Goal: Information Seeking & Learning: Learn about a topic

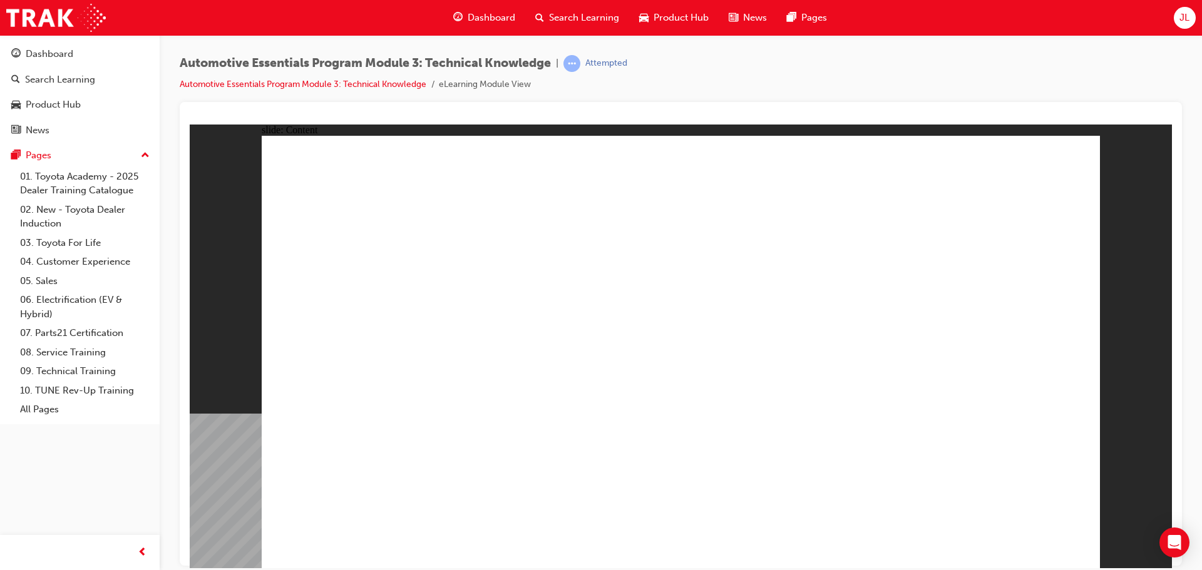
drag, startPoint x: 1189, startPoint y: 435, endPoint x: 1188, endPoint y: 483, distance: 48.2
click at [1186, 490] on div "Automotive Essentials Program Module 3: Technical Knowledge | Attempted Automot…" at bounding box center [681, 287] width 1042 height 504
click at [1091, 114] on div at bounding box center [681, 118] width 982 height 13
click at [1004, 61] on div "Automotive Essentials Program Module 3: Technical Knowledge | Attempted Automot…" at bounding box center [681, 78] width 1002 height 47
click at [482, 18] on span "Dashboard" at bounding box center [492, 18] width 48 height 14
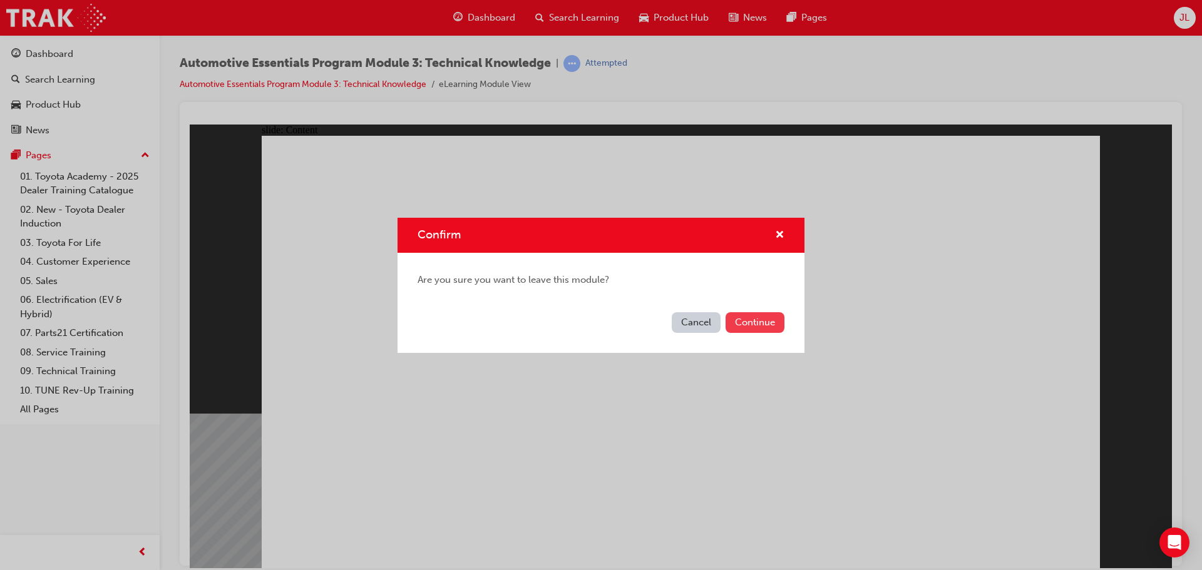
click at [761, 314] on button "Continue" at bounding box center [755, 322] width 59 height 21
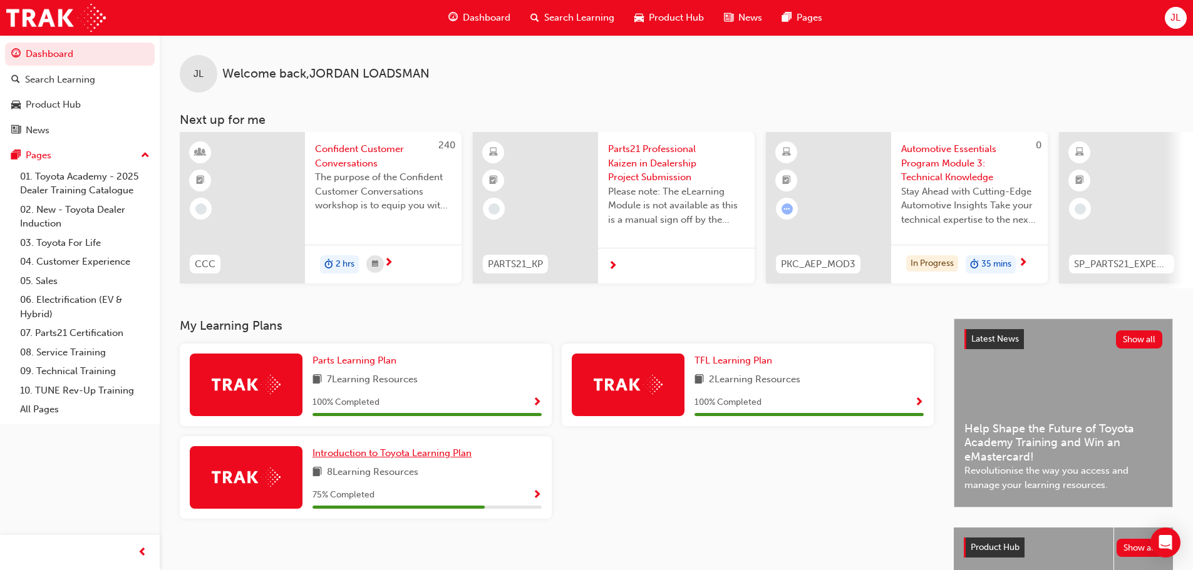
click at [461, 456] on span "Introduction to Toyota Learning Plan" at bounding box center [391, 453] width 159 height 11
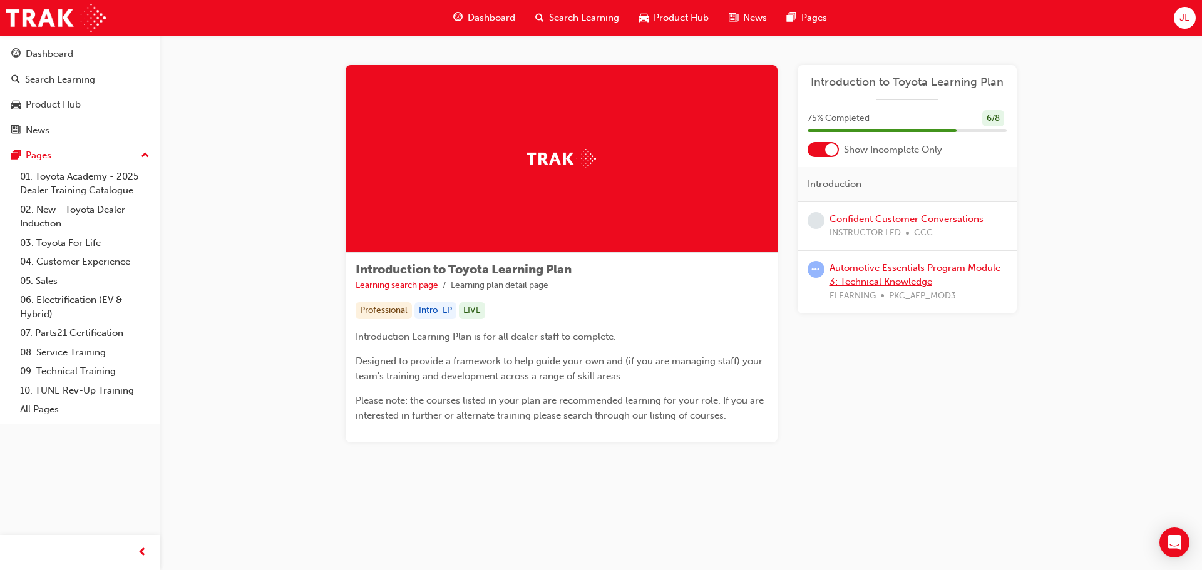
click at [860, 276] on link "Automotive Essentials Program Module 3: Technical Knowledge" at bounding box center [914, 275] width 171 height 26
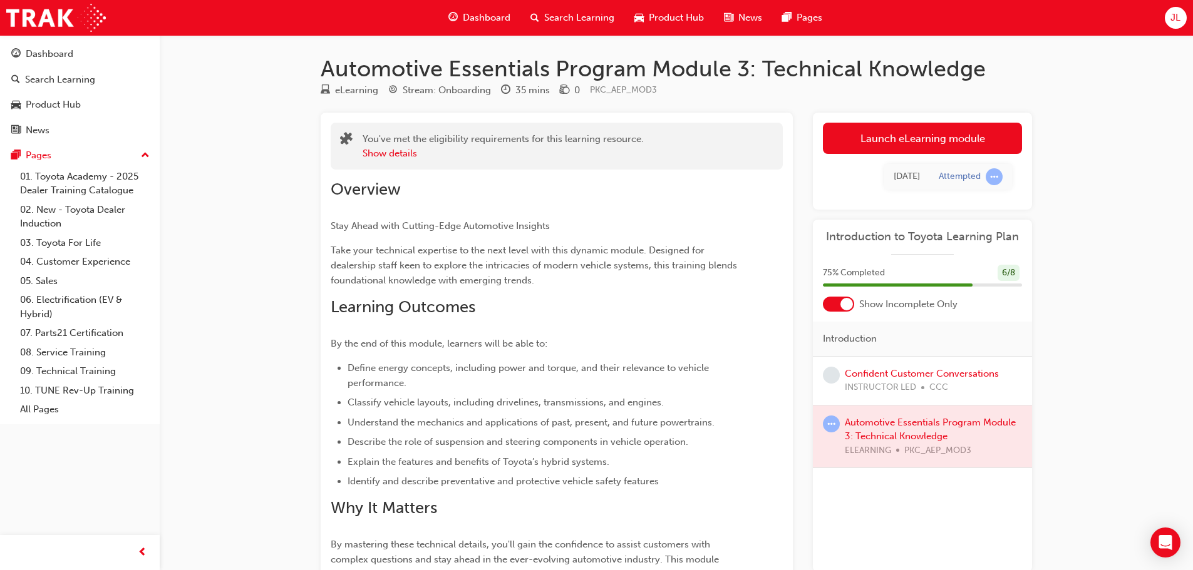
click at [935, 426] on div at bounding box center [922, 437] width 219 height 63
click at [918, 141] on link "Launch eLearning module" at bounding box center [922, 138] width 199 height 31
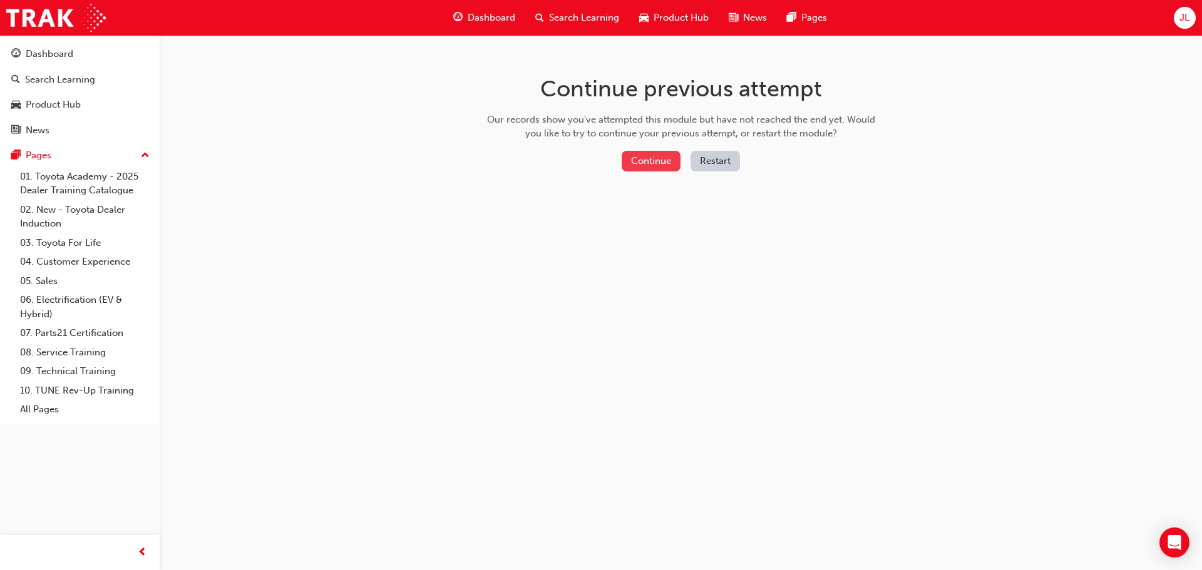
click at [647, 158] on button "Continue" at bounding box center [651, 161] width 59 height 21
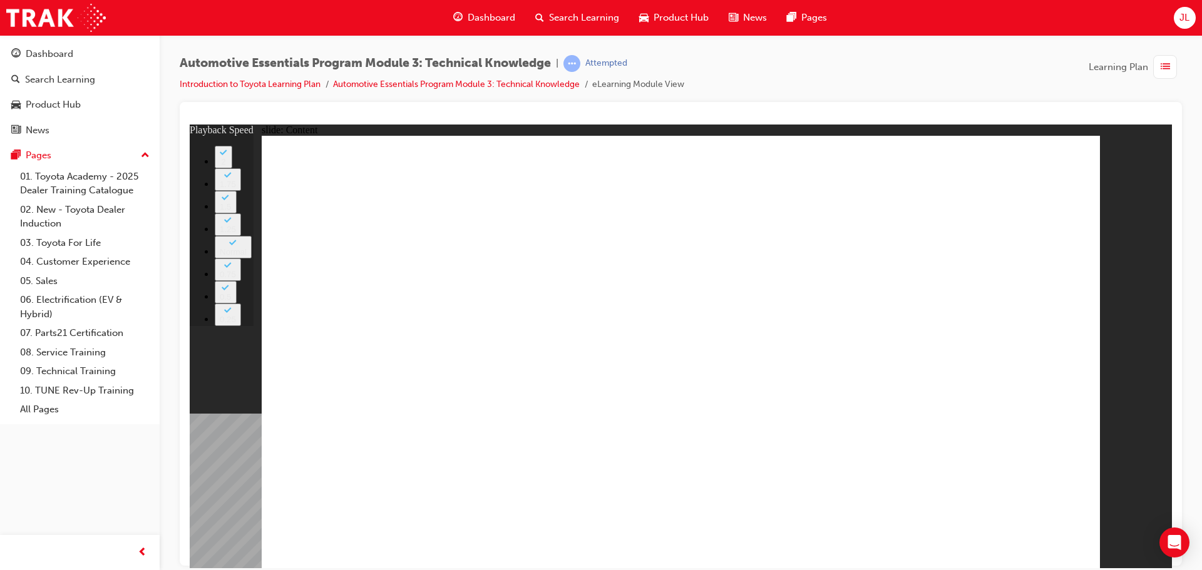
type input "7"
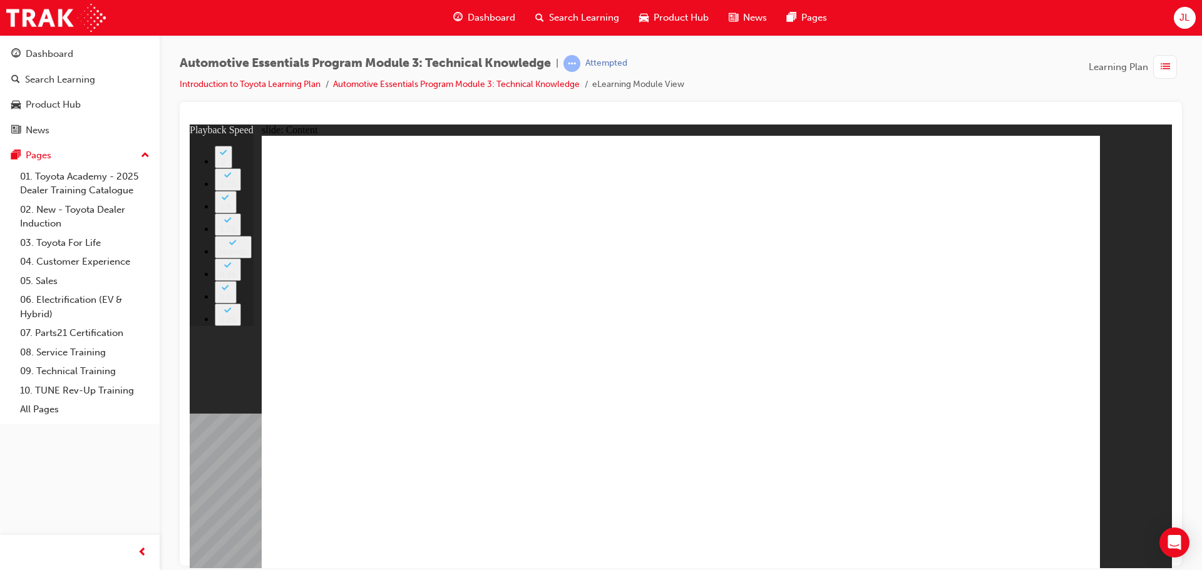
type input "7"
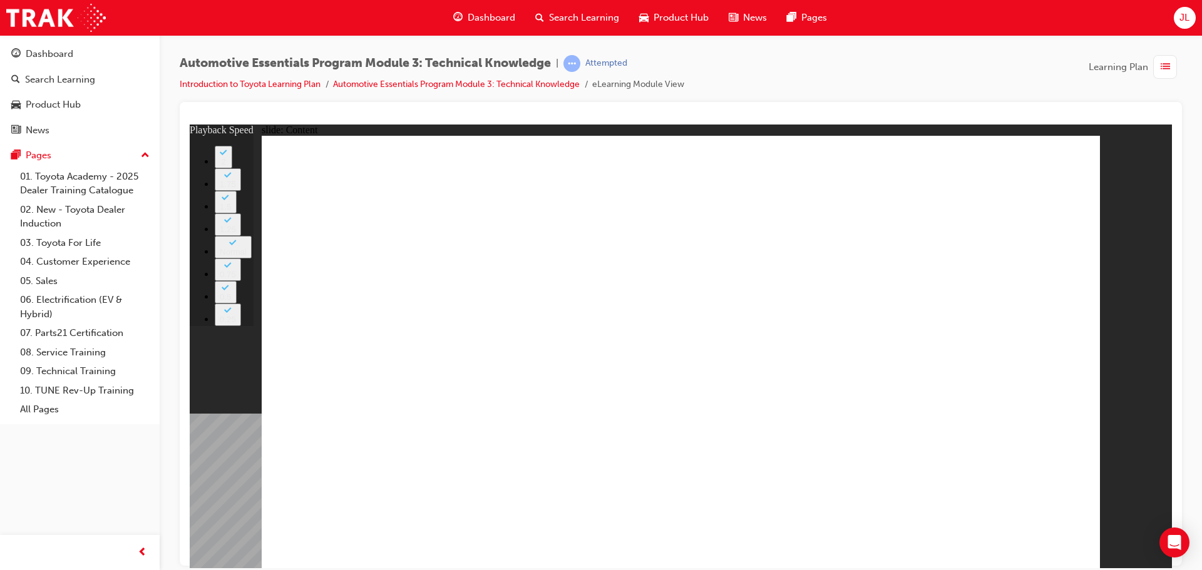
drag, startPoint x: 967, startPoint y: 447, endPoint x: 956, endPoint y: 436, distance: 15.1
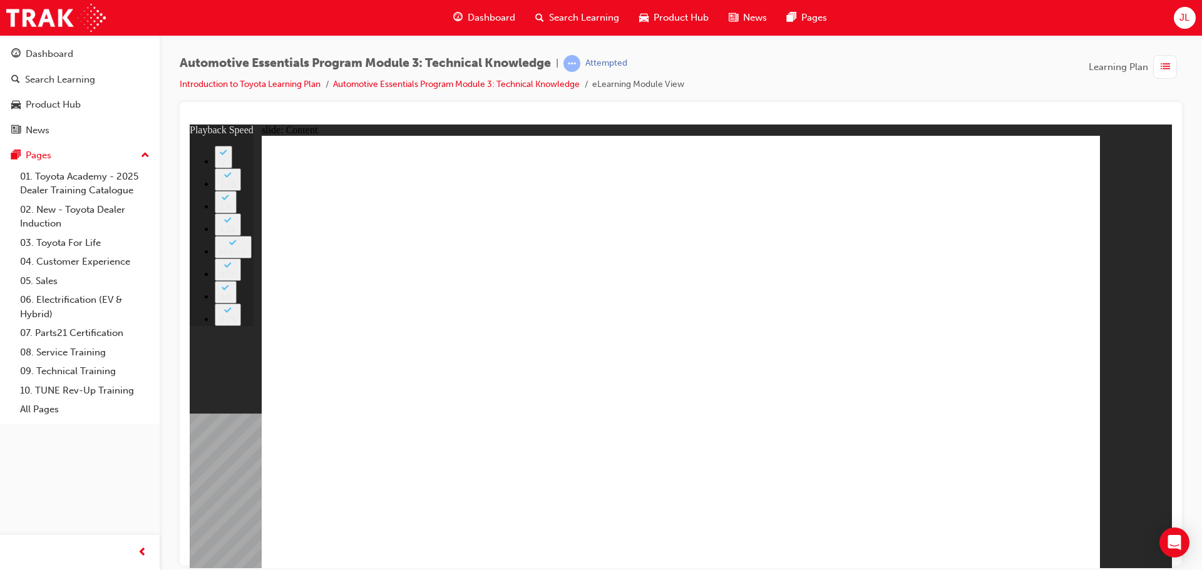
type input "64"
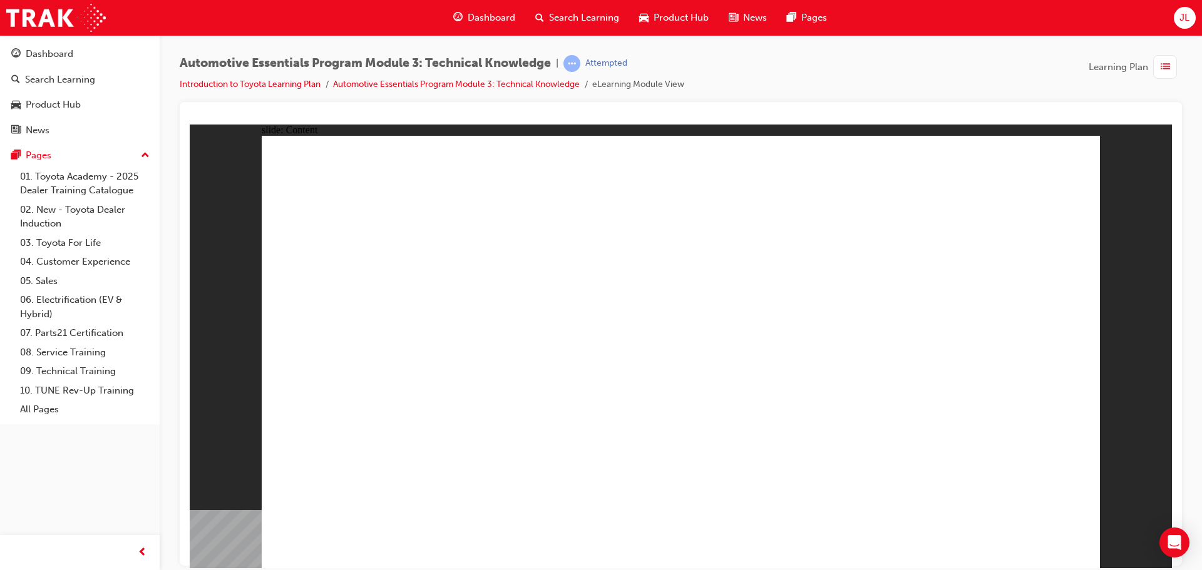
radio input "true"
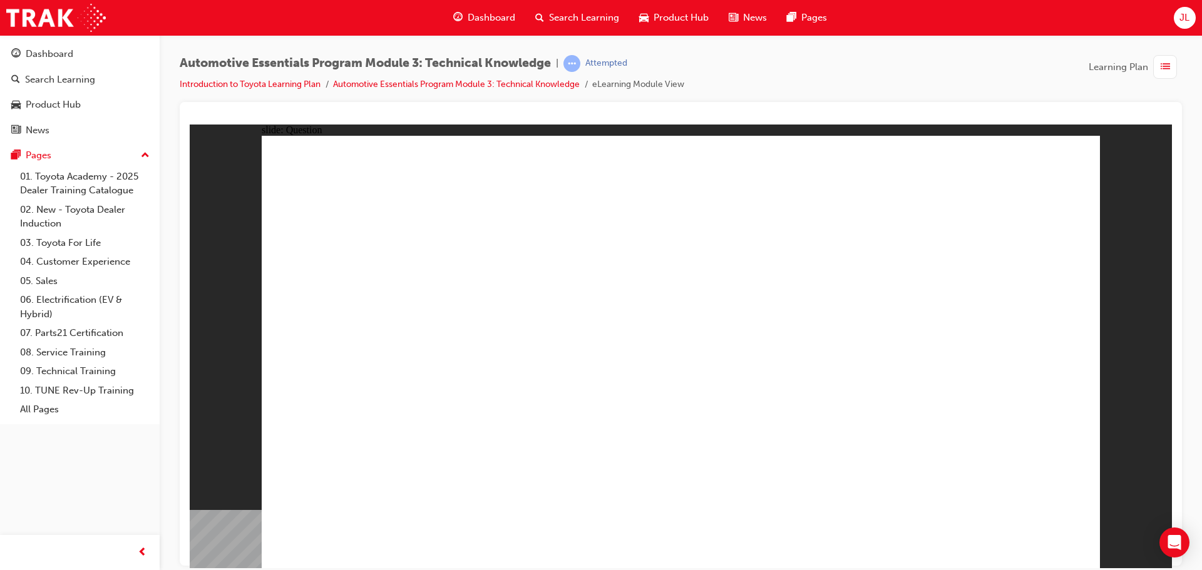
radio input "true"
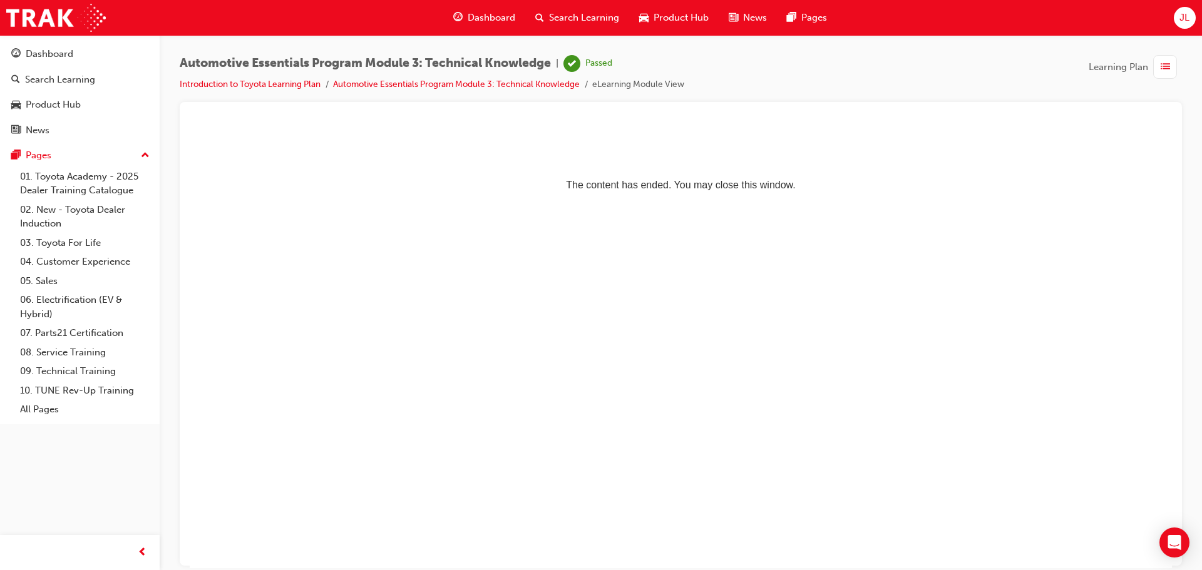
click at [491, 23] on span "Dashboard" at bounding box center [492, 18] width 48 height 14
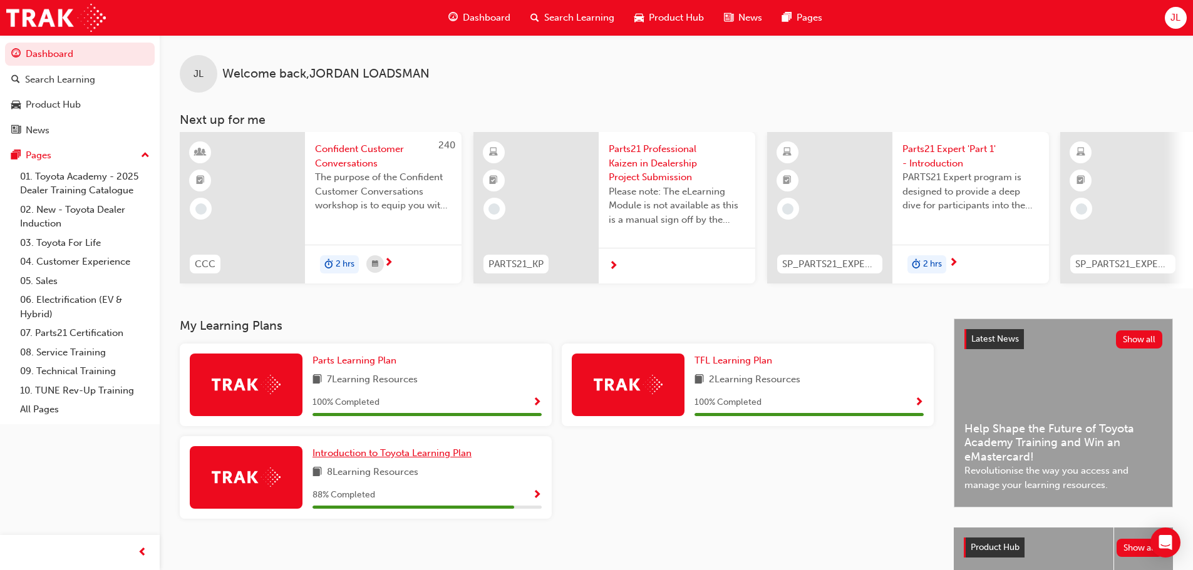
click at [401, 455] on span "Introduction to Toyota Learning Plan" at bounding box center [391, 453] width 159 height 11
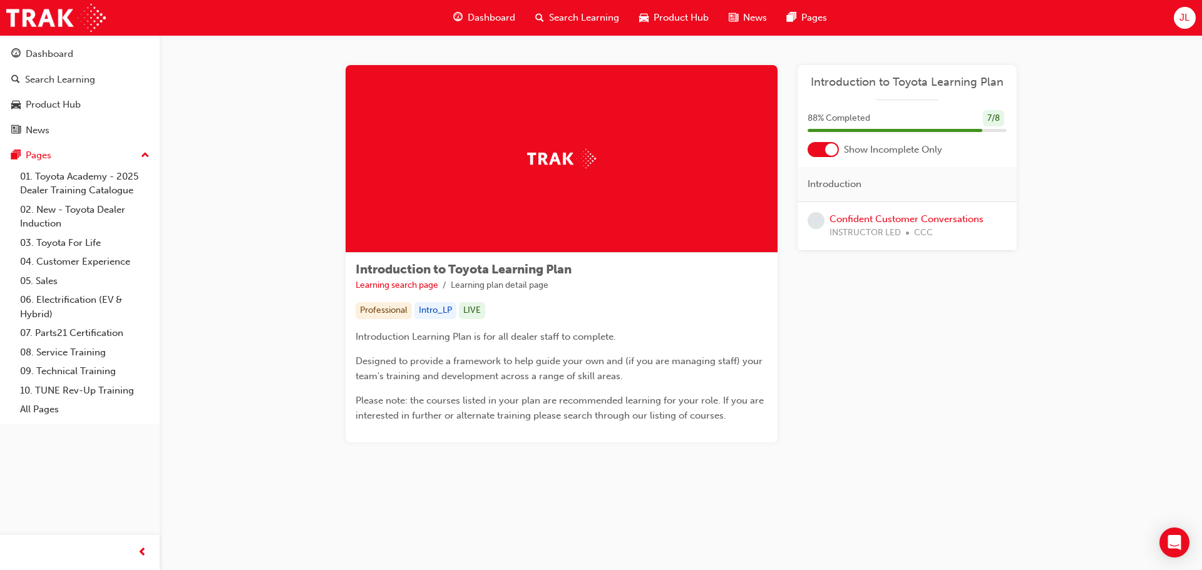
click at [829, 153] on div at bounding box center [831, 149] width 13 height 13
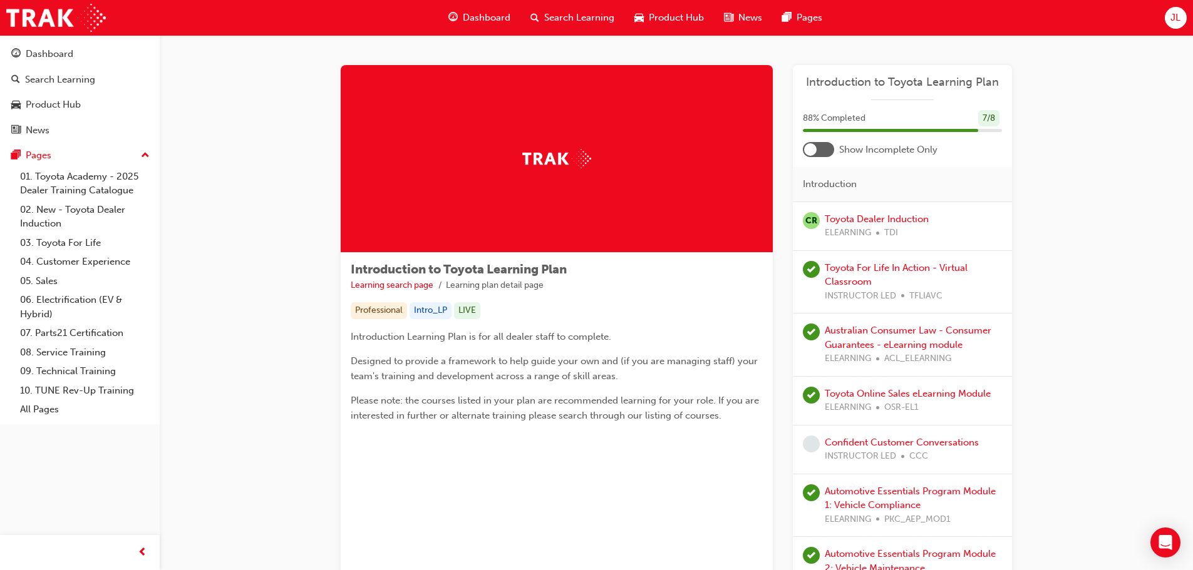
click at [826, 152] on div at bounding box center [818, 149] width 31 height 15
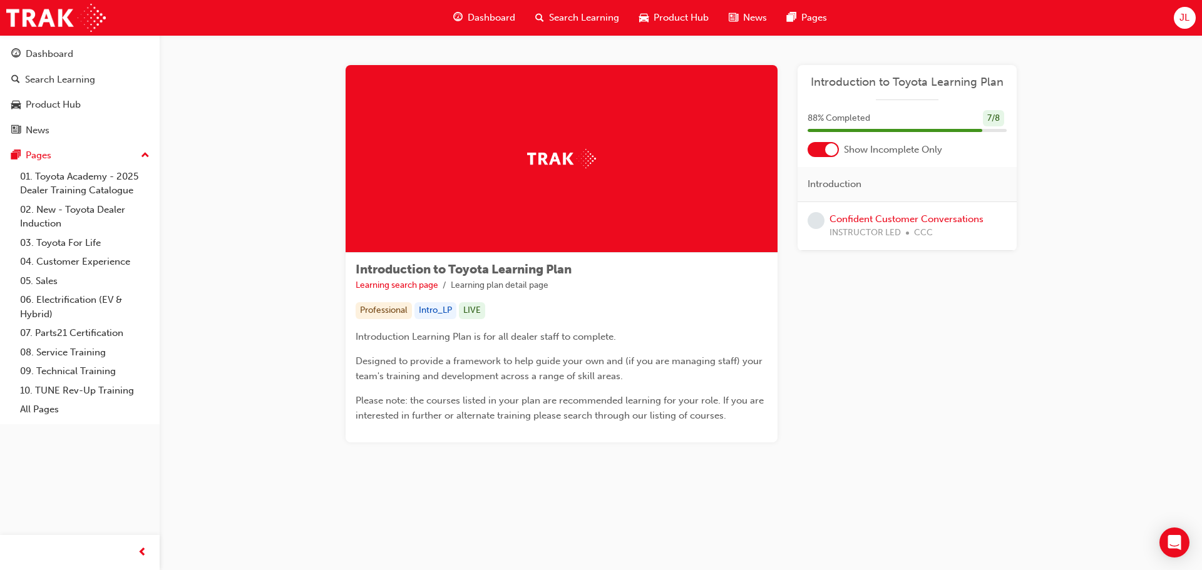
click at [826, 152] on div at bounding box center [831, 149] width 13 height 13
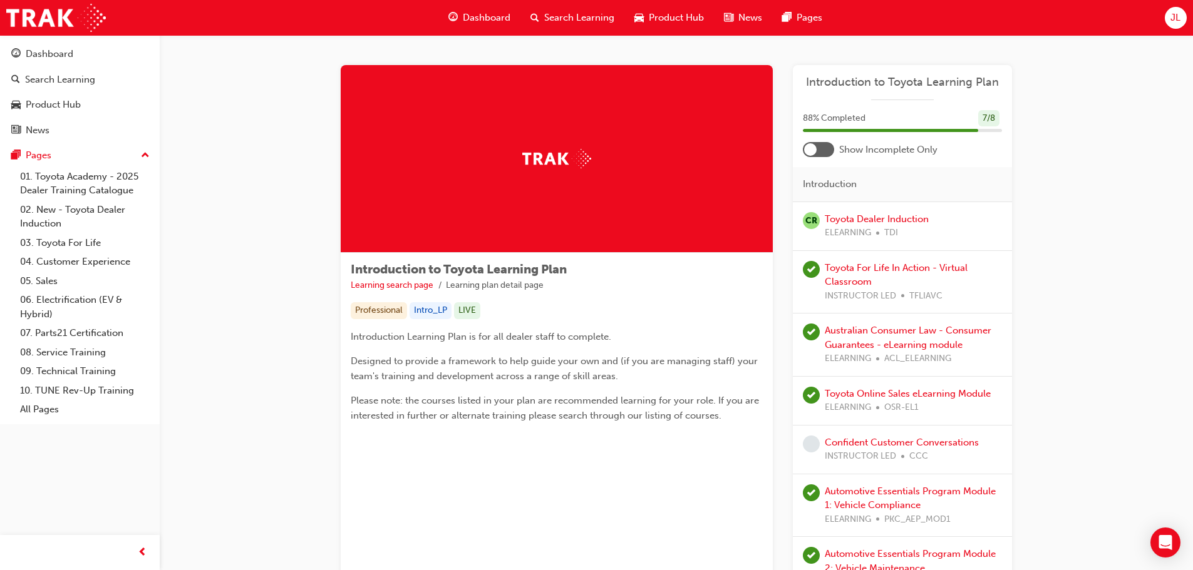
click at [813, 146] on div at bounding box center [810, 149] width 13 height 13
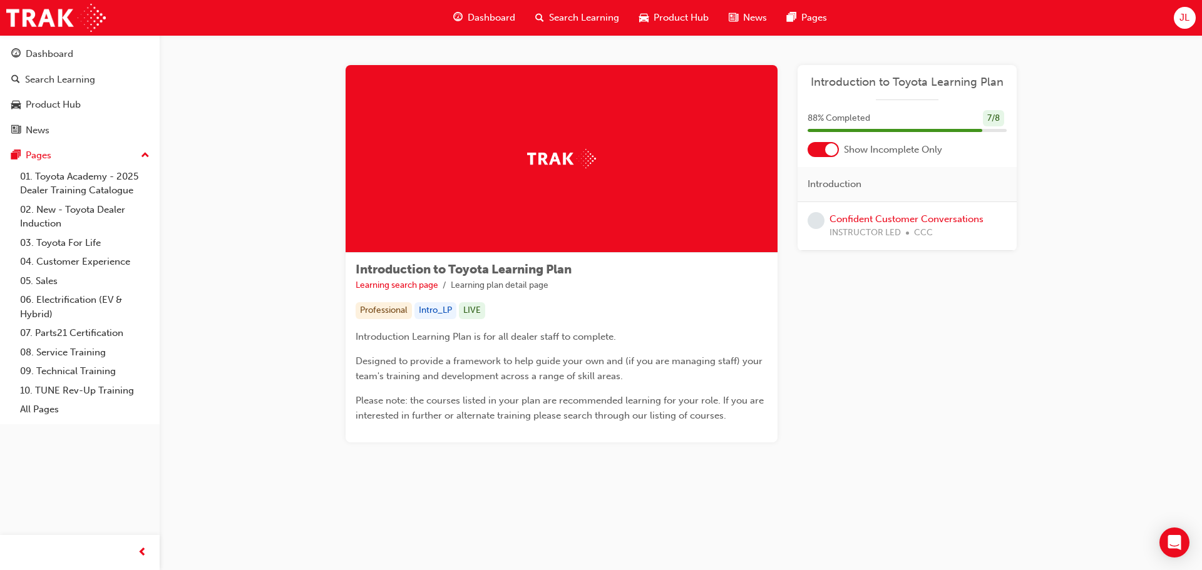
click at [500, 8] on div "Dashboard" at bounding box center [484, 18] width 82 height 26
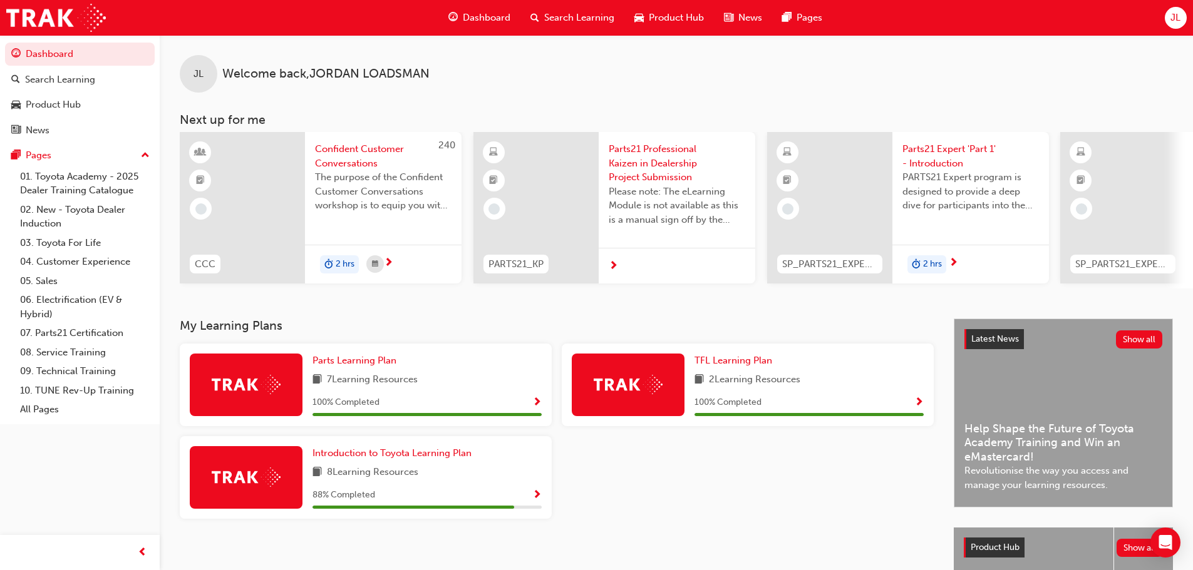
click at [650, 156] on span "Parts21 Professional Kaizen in Dealership Project Submission" at bounding box center [677, 163] width 136 height 43
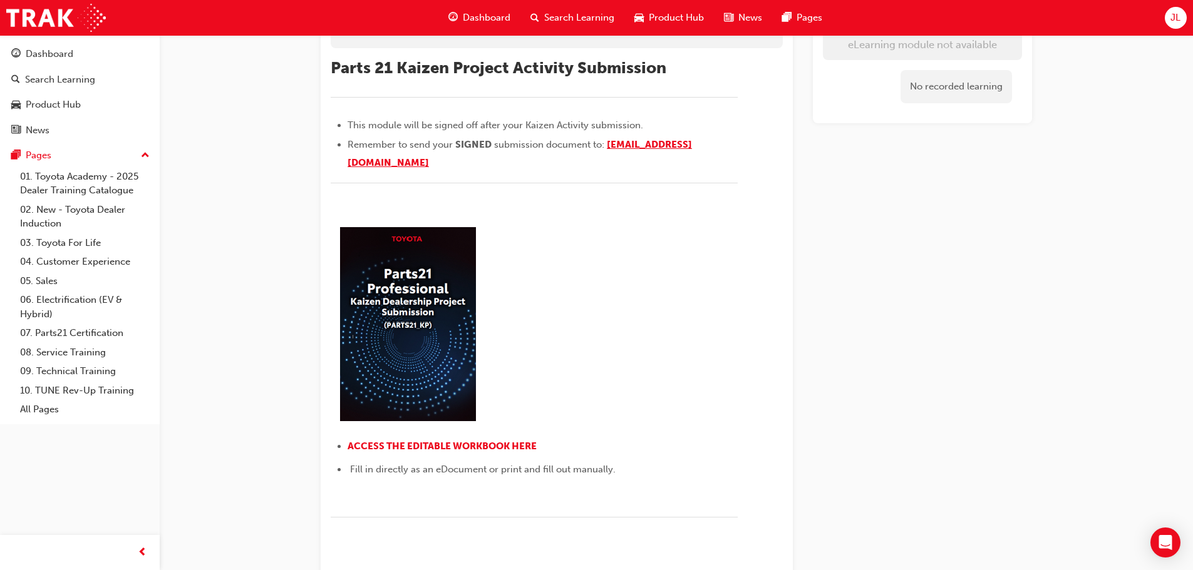
scroll to position [125, 0]
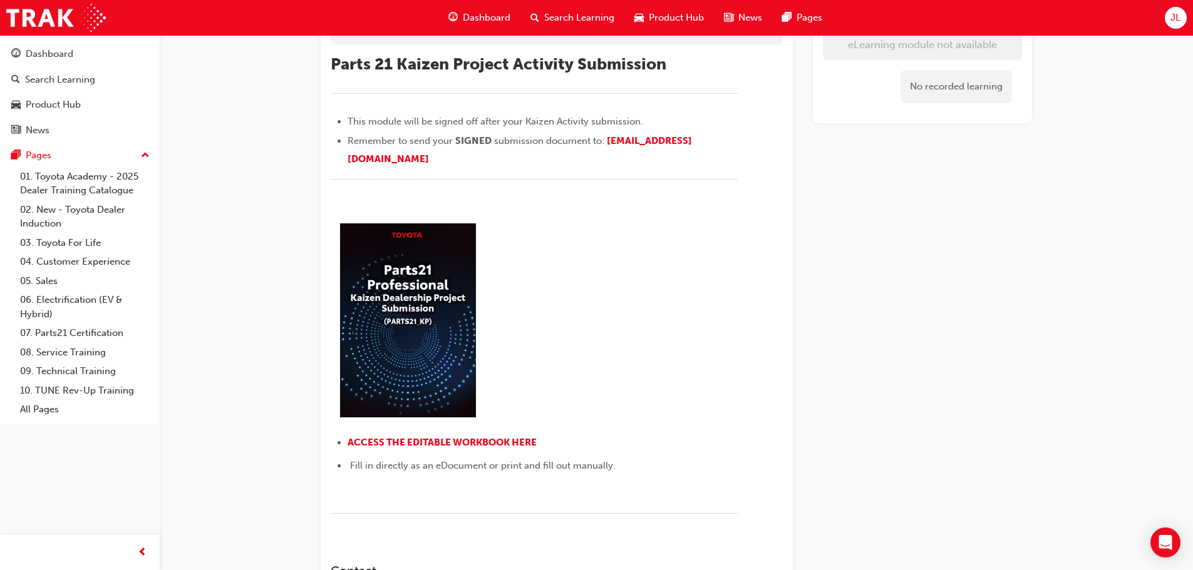
click at [460, 13] on div "Dashboard" at bounding box center [479, 18] width 82 height 26
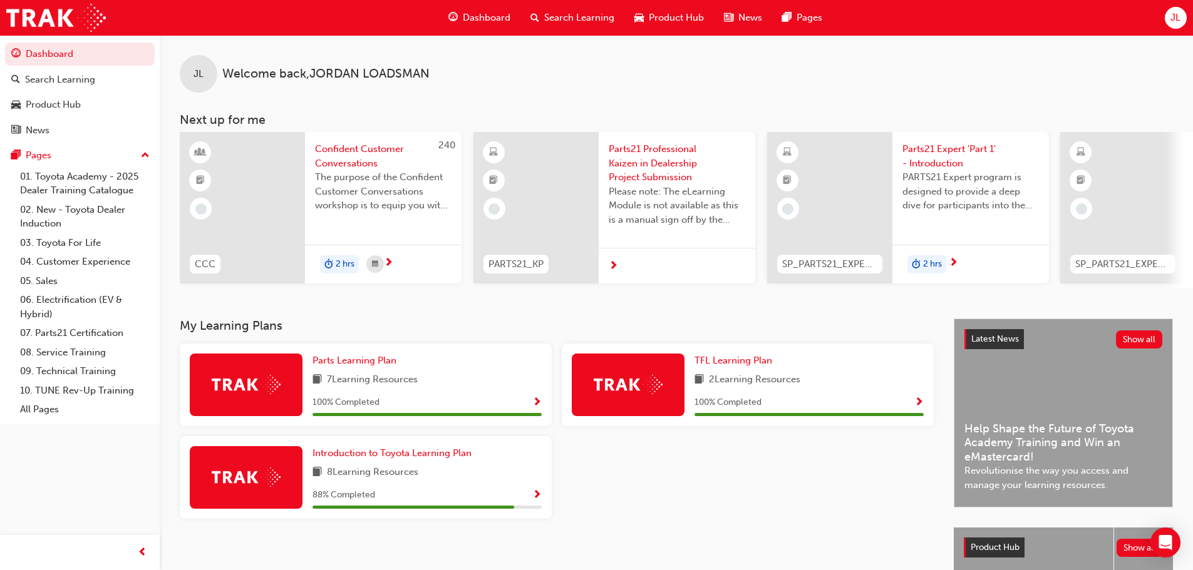
click at [463, 20] on span "Dashboard" at bounding box center [487, 18] width 48 height 14
